Goal: Find specific page/section: Find specific page/section

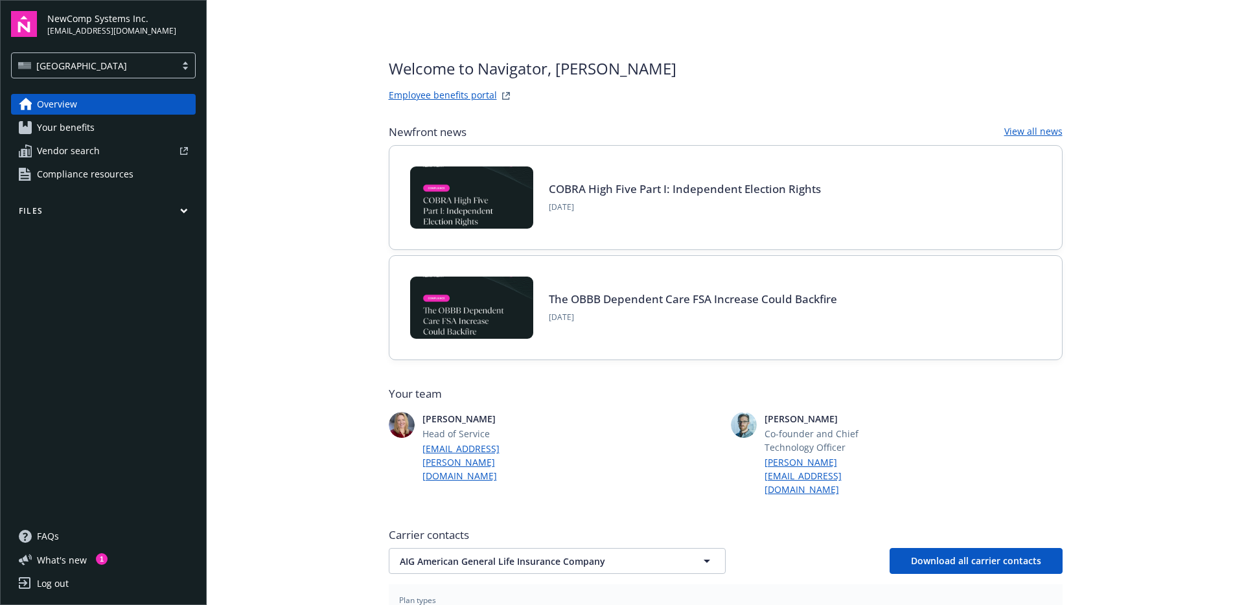
click at [184, 213] on icon "button" at bounding box center [184, 210] width 6 height 3
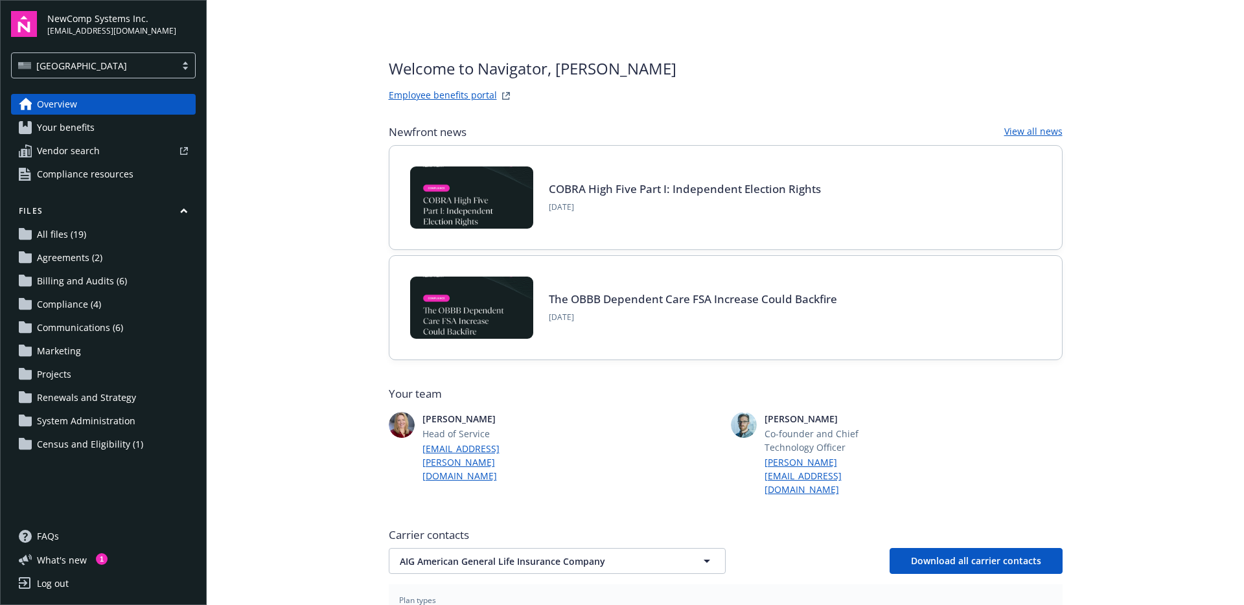
click at [104, 446] on span "Census and Eligibility (1)" at bounding box center [90, 444] width 106 height 21
